Goal: Use online tool/utility: Utilize a website feature to perform a specific function

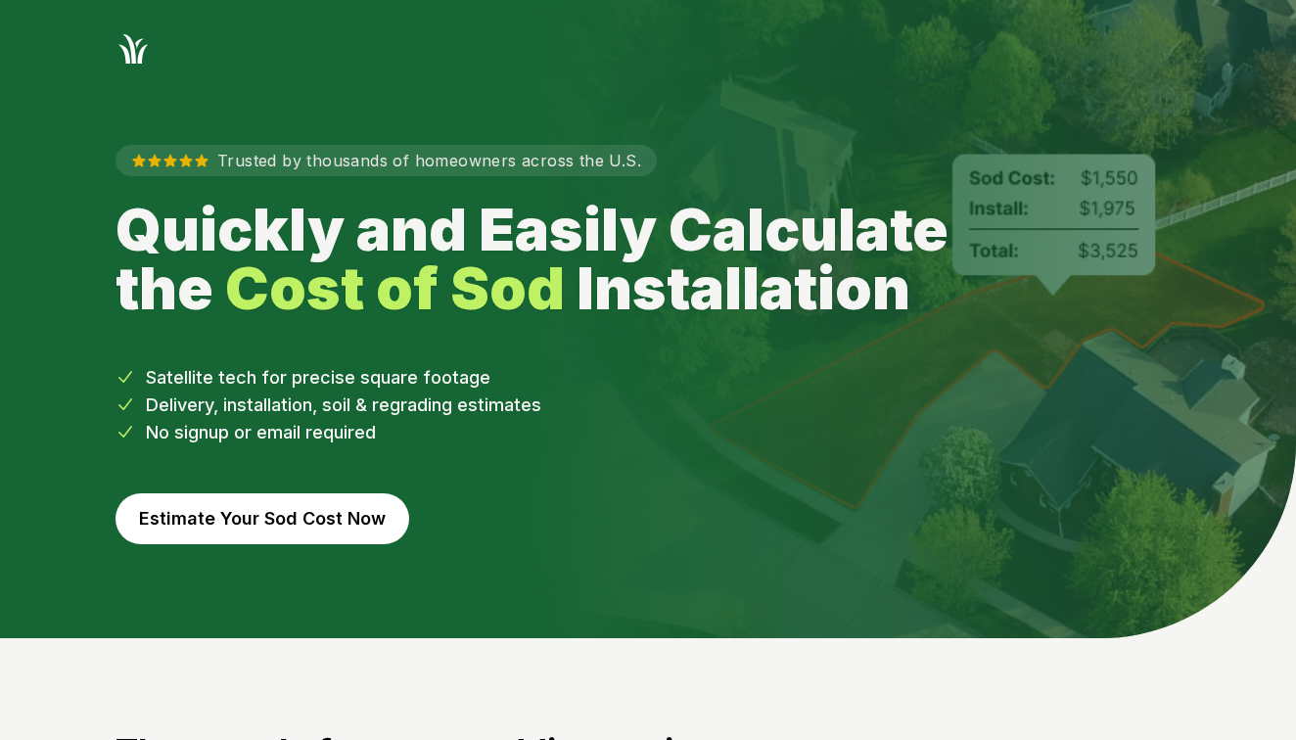
click at [225, 522] on button "Estimate Your Sod Cost Now" at bounding box center [262, 518] width 294 height 51
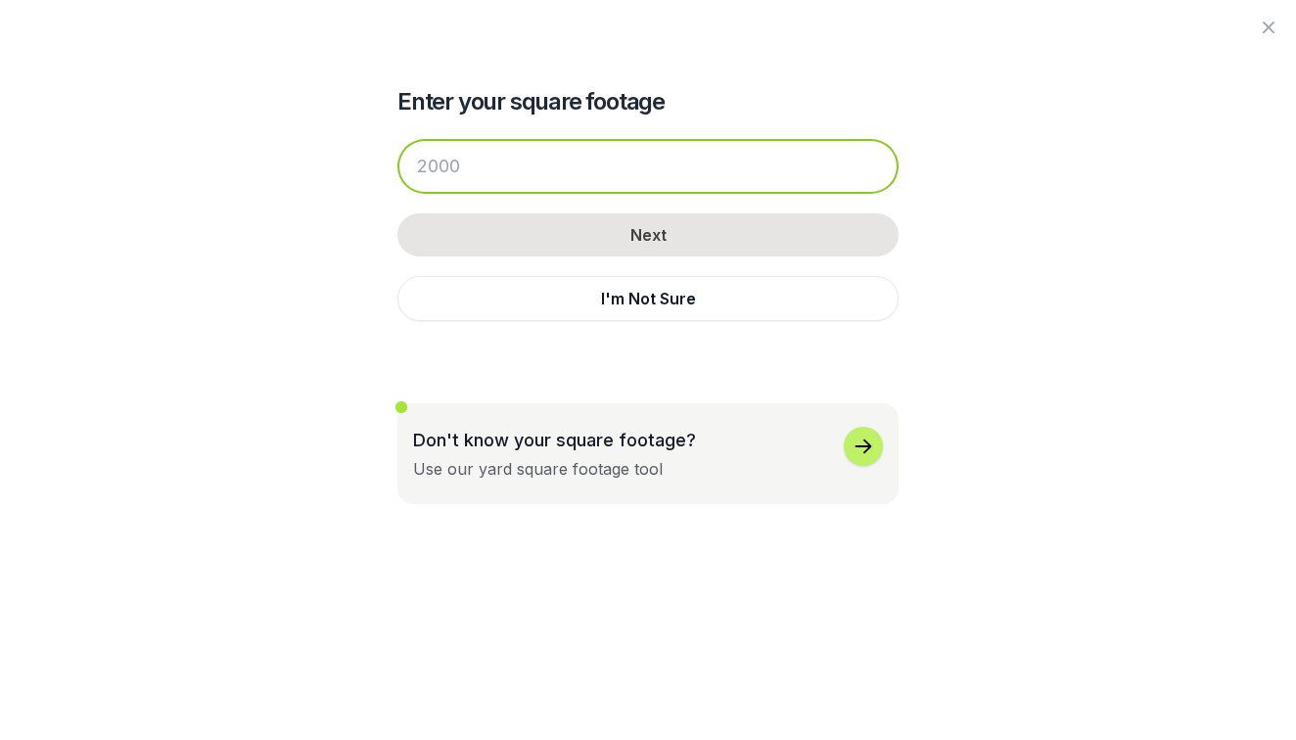
click at [468, 179] on input "number" at bounding box center [647, 166] width 501 height 55
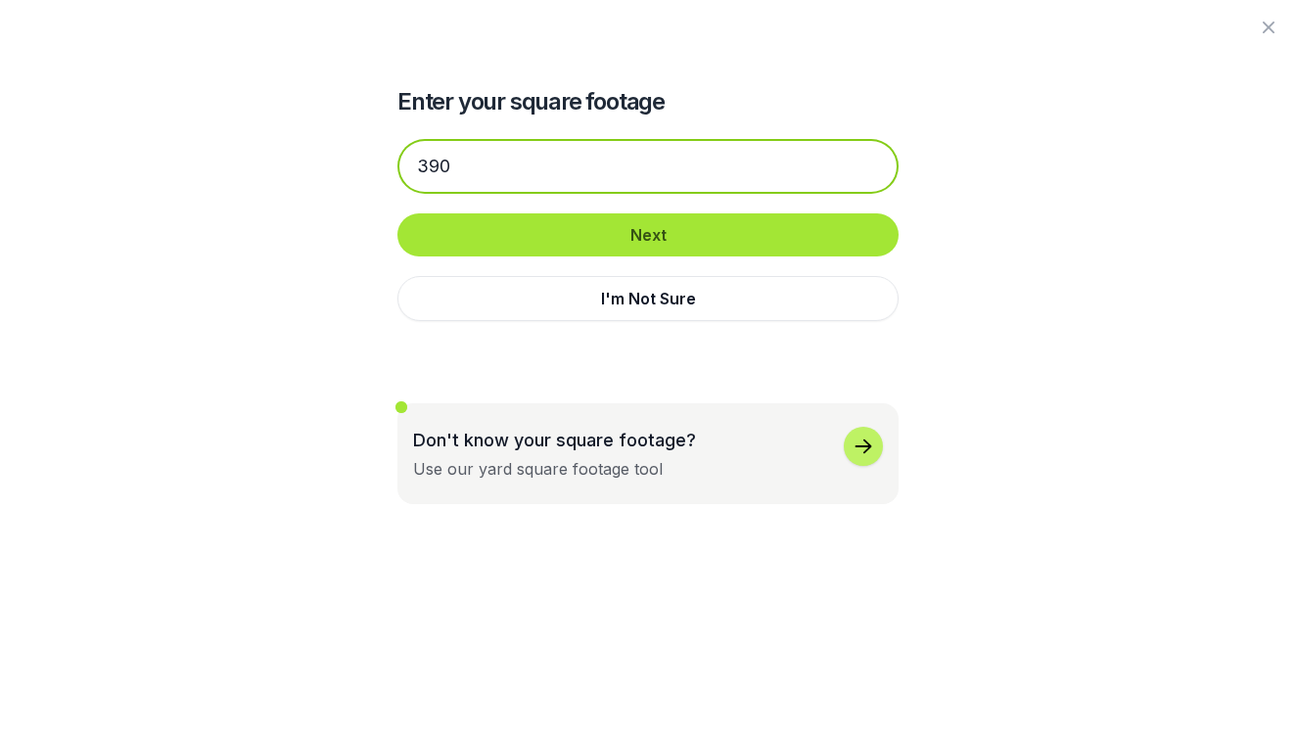
type input "390"
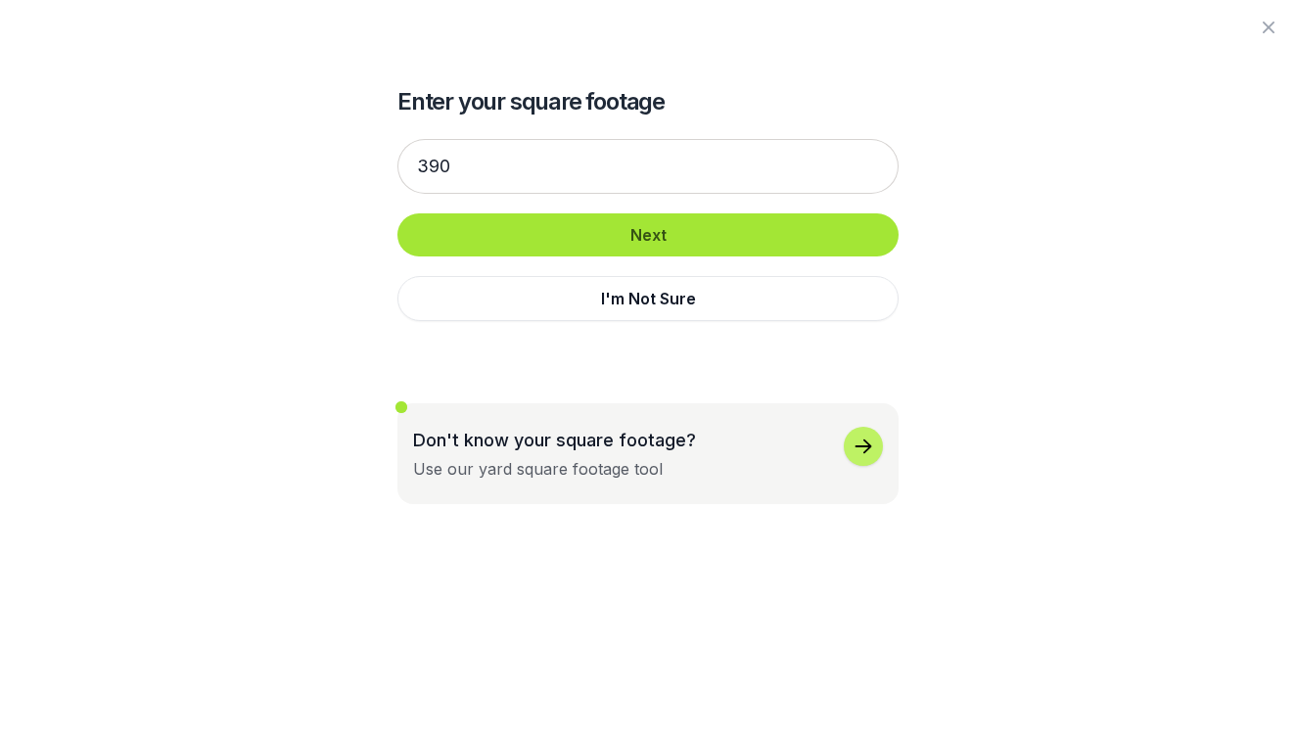
click at [529, 250] on button "Next" at bounding box center [647, 234] width 501 height 43
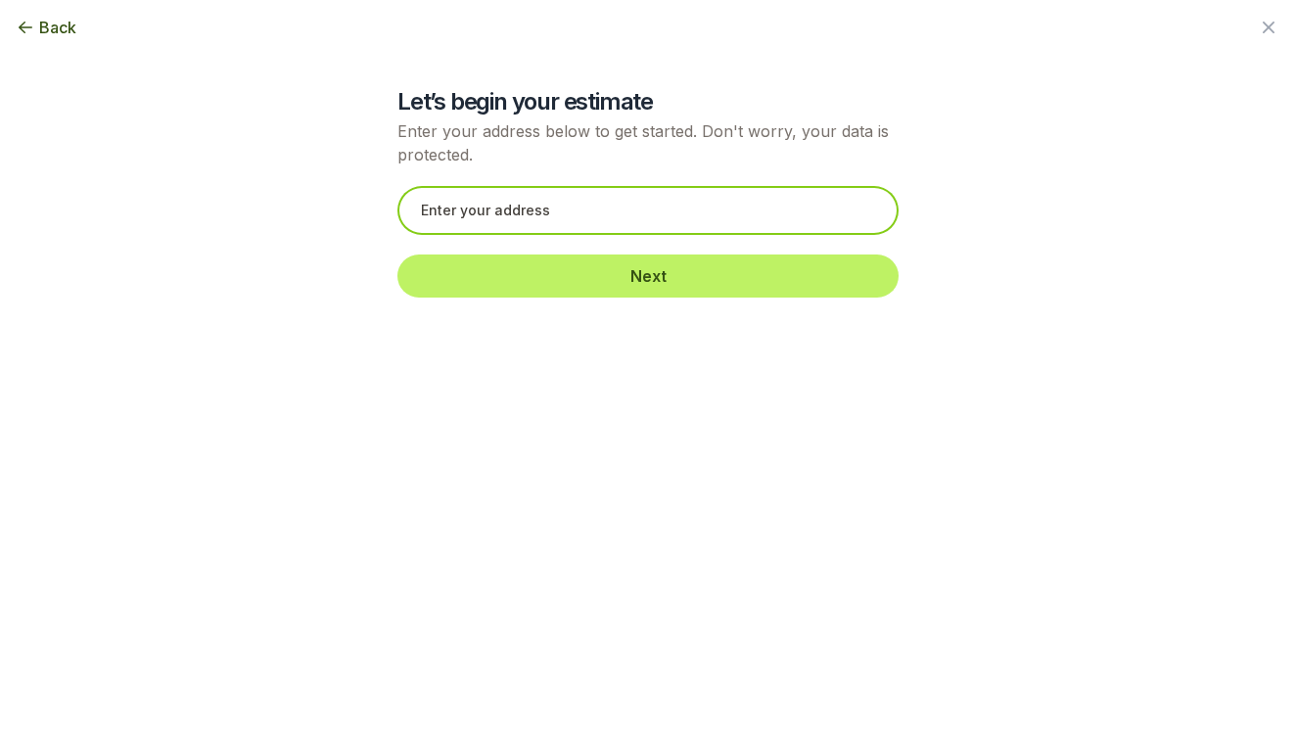
click at [537, 220] on input "text" at bounding box center [647, 210] width 501 height 49
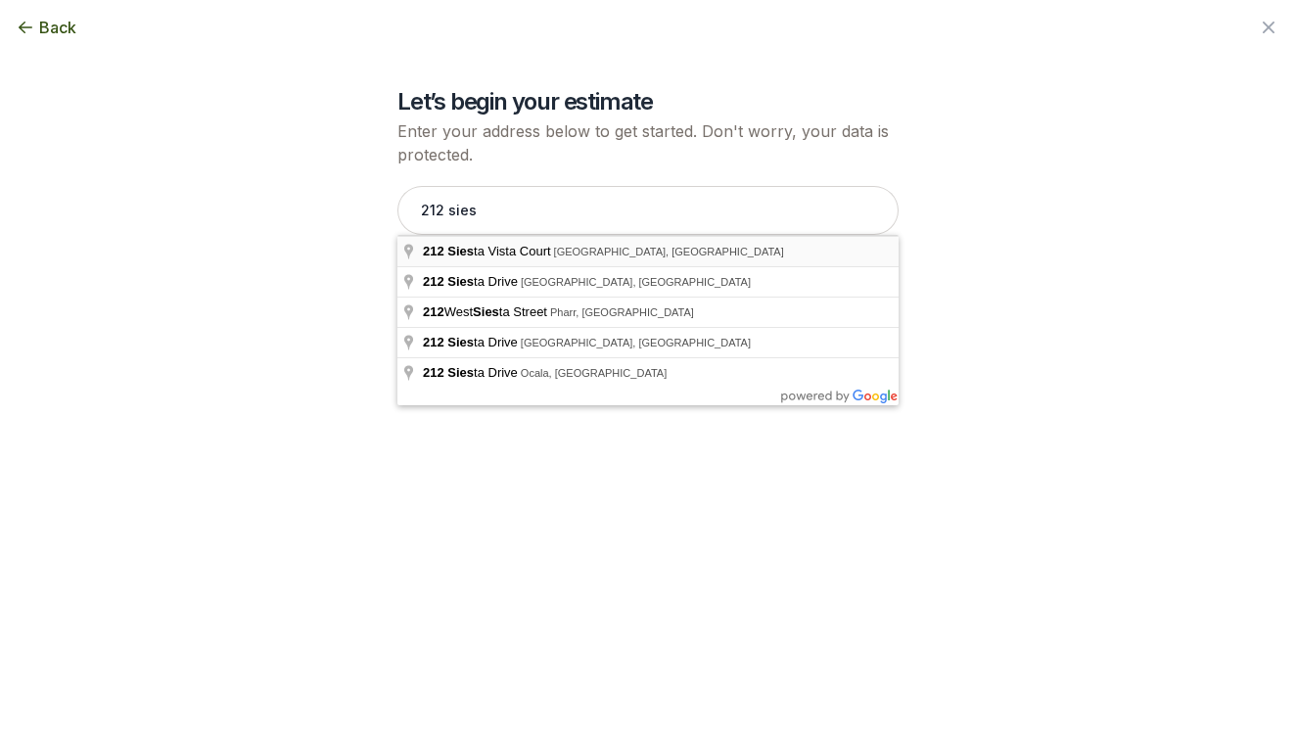
type input "[STREET_ADDRESS]"
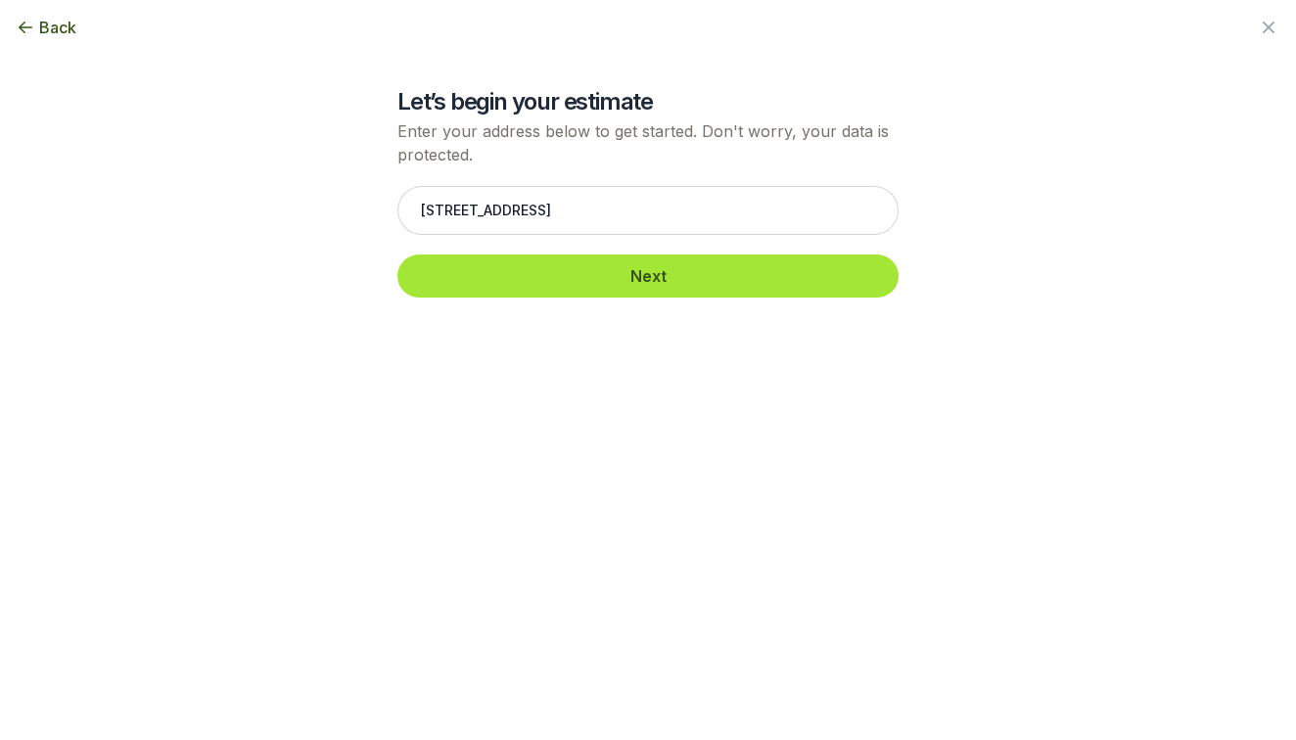
click at [519, 266] on button "Next" at bounding box center [647, 275] width 501 height 43
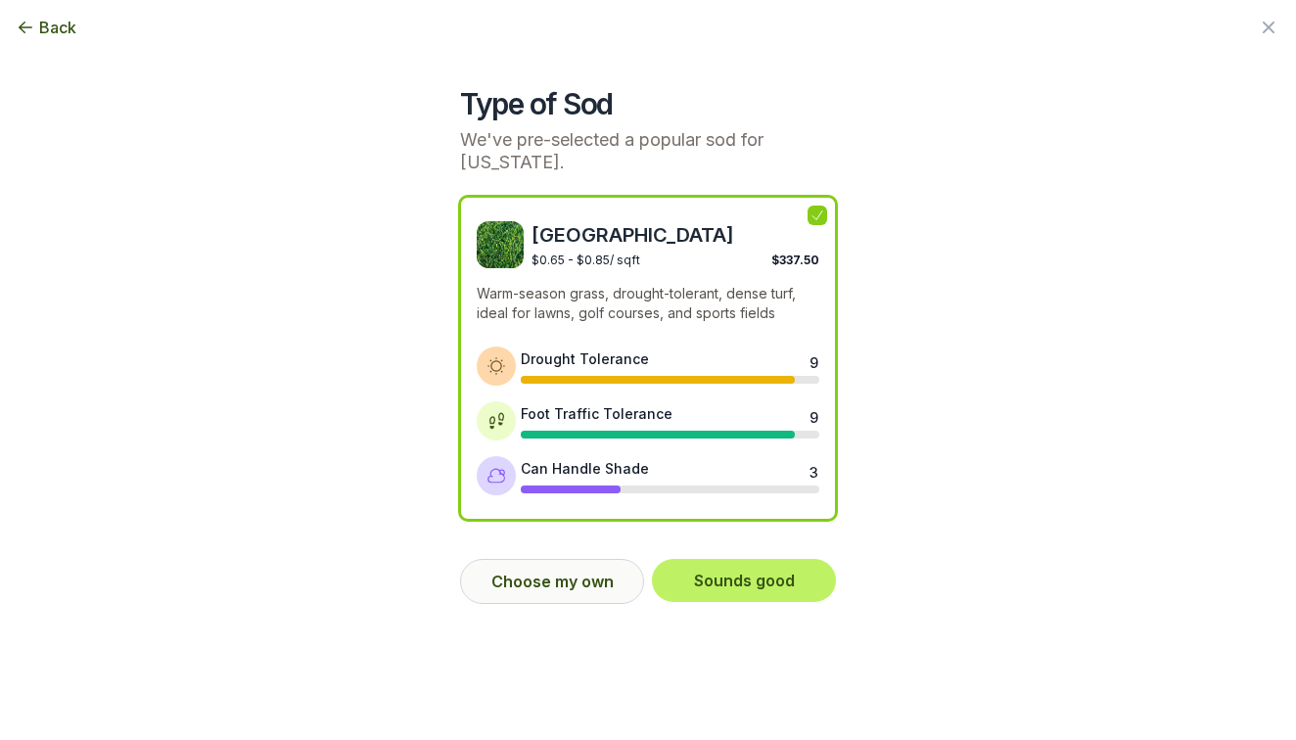
click at [563, 589] on button "Choose my own" at bounding box center [552, 581] width 184 height 45
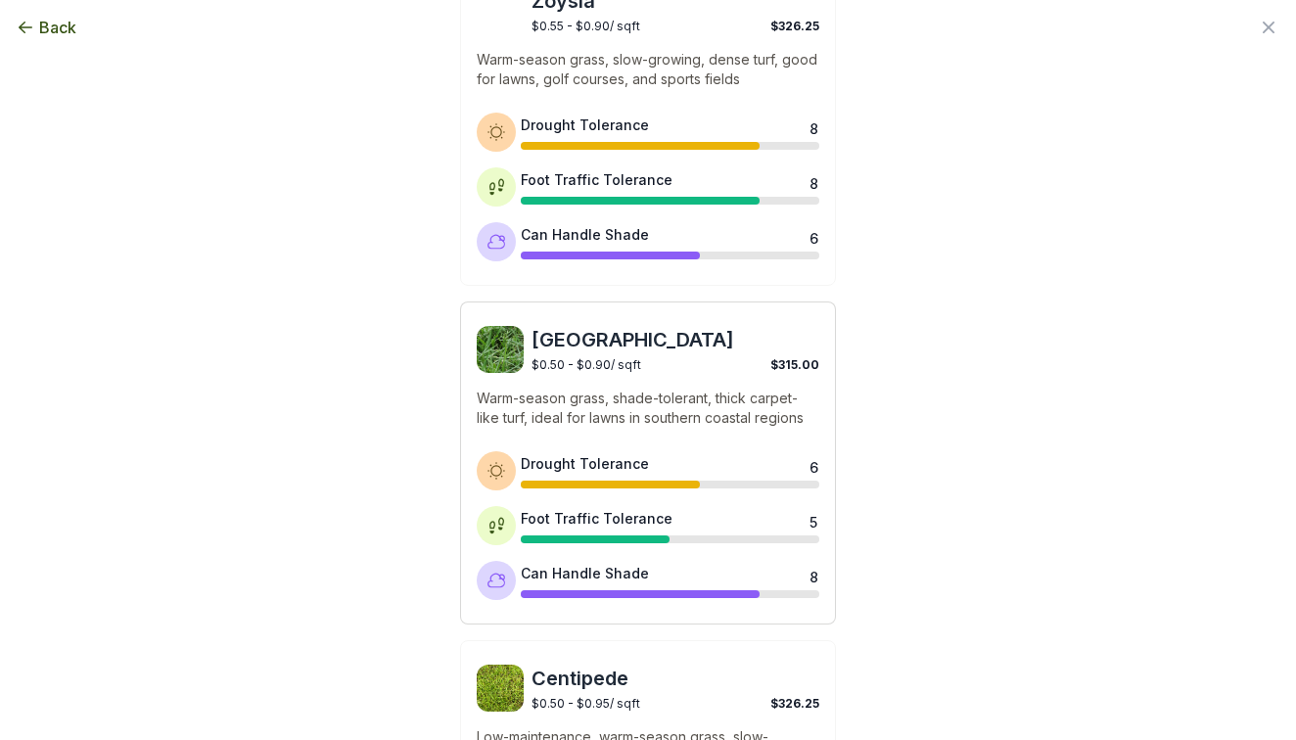
scroll to position [896, 0]
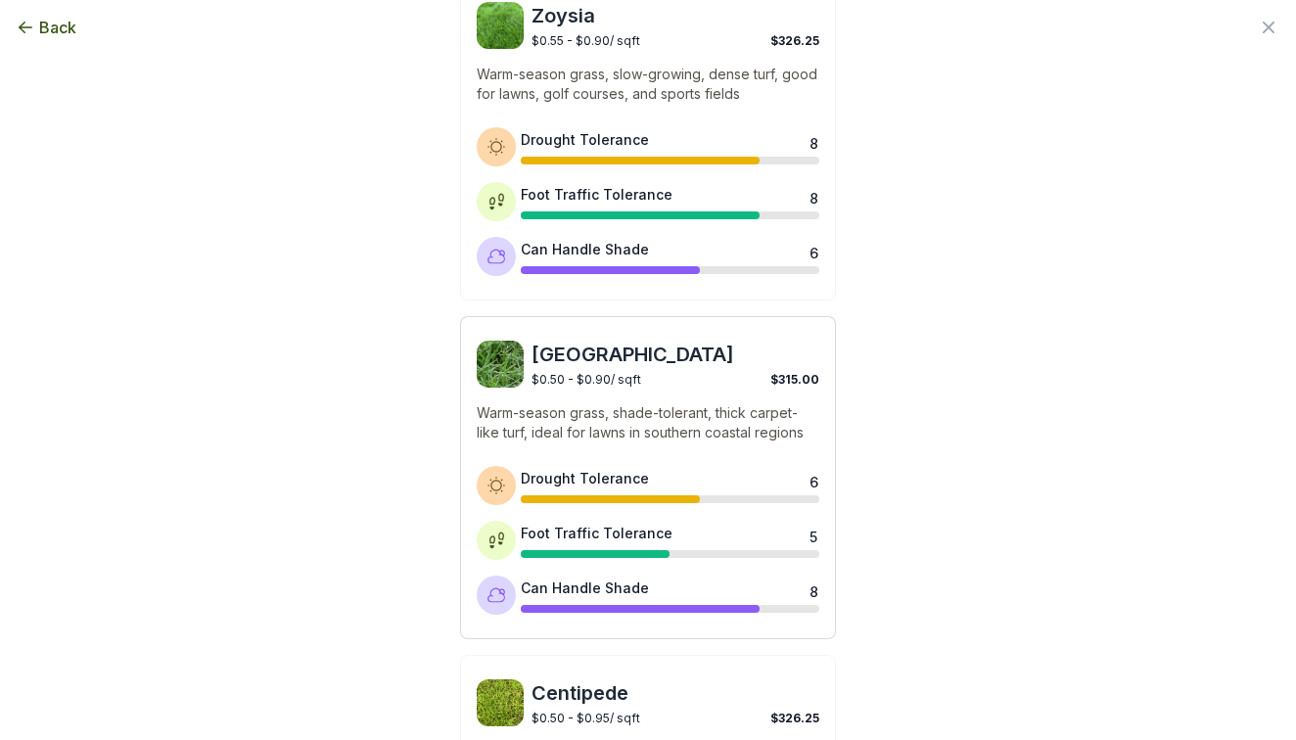
click at [571, 409] on p "Warm-season grass, shade-tolerant, thick carpet-like turf, ideal for lawns in s…" at bounding box center [648, 422] width 342 height 39
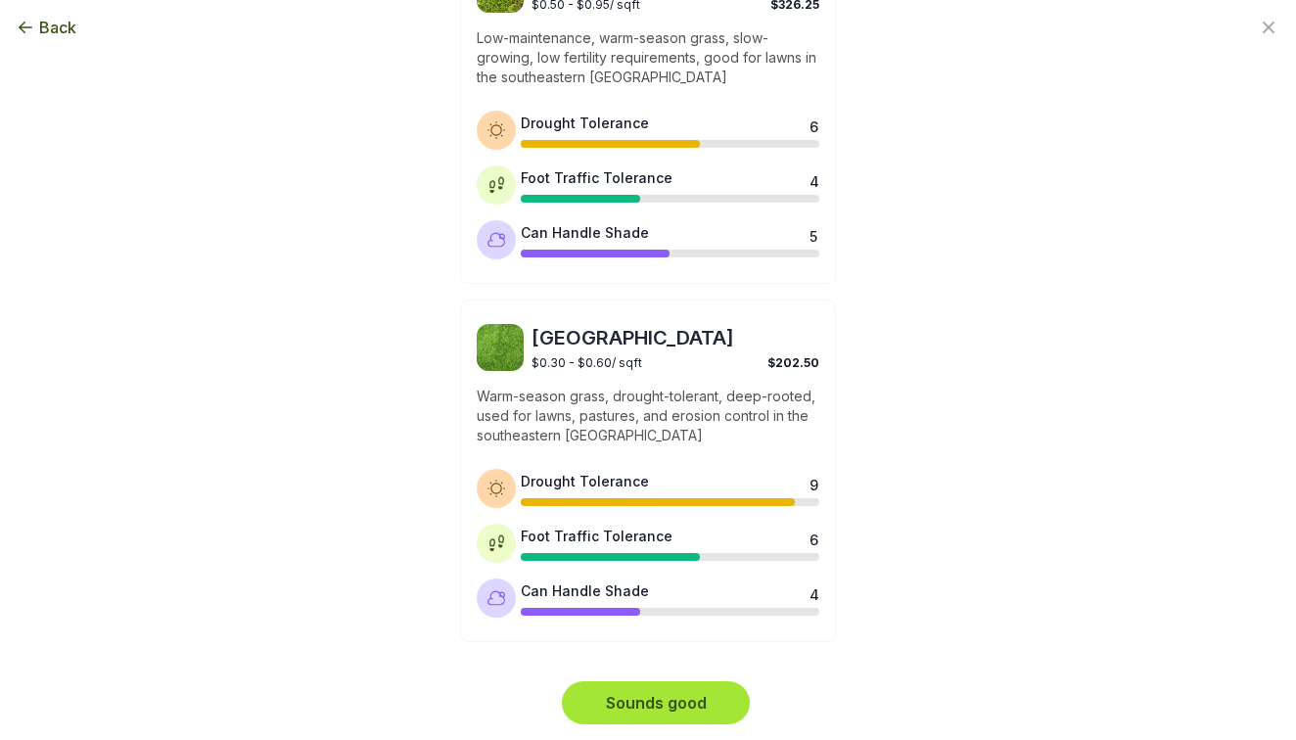
scroll to position [1609, 0]
click at [649, 698] on button "Sounds good" at bounding box center [656, 703] width 188 height 43
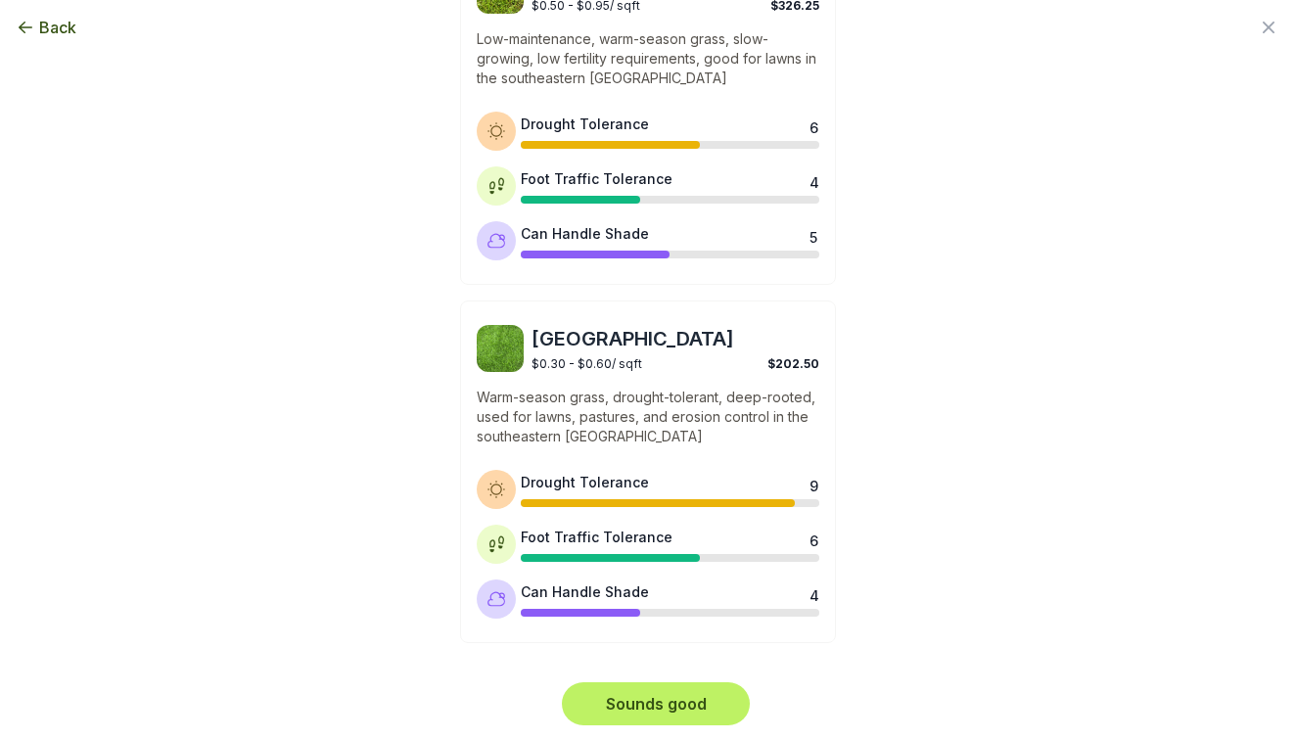
scroll to position [0, 0]
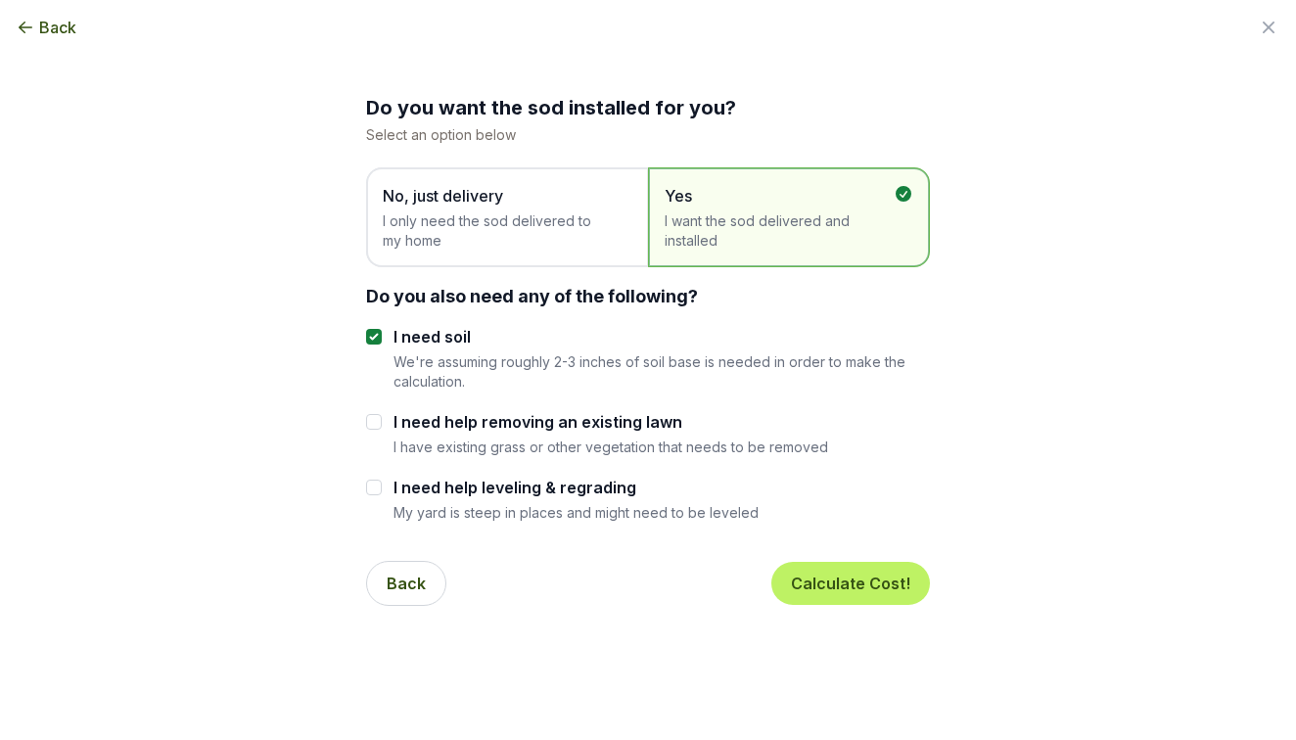
click at [659, 437] on p "I have existing grass or other vegetation that needs to be removed" at bounding box center [610, 446] width 434 height 19
click at [372, 416] on input "I need help removing an existing lawn" at bounding box center [374, 422] width 16 height 16
checkbox input "true"
click at [861, 586] on button "Calculate Cost!" at bounding box center [850, 583] width 159 height 43
